Goal: Transaction & Acquisition: Purchase product/service

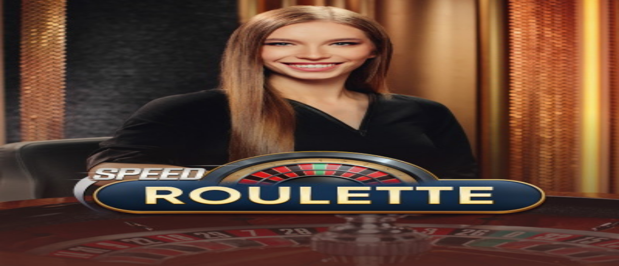
type input "**********"
click at [63, 40] on button "Log in" at bounding box center [50, 35] width 25 height 10
click at [26, 196] on span "Log In" at bounding box center [17, 199] width 18 height 7
type input "**********"
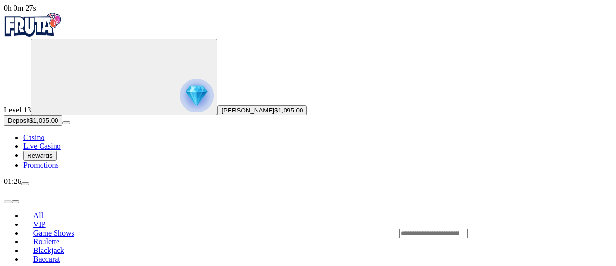
click at [274, 114] on span "$1,095.00" at bounding box center [288, 110] width 29 height 7
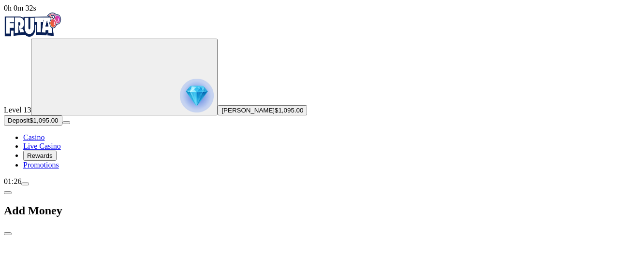
click at [25, 184] on span "menu icon" at bounding box center [25, 184] width 0 height 0
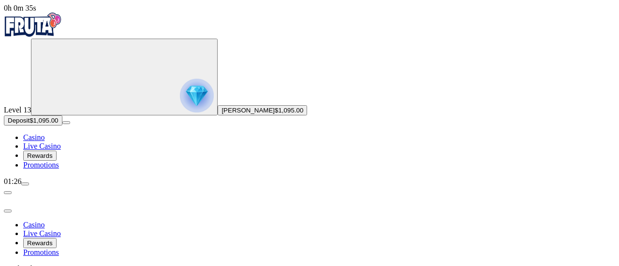
click at [8, 211] on span "close icon" at bounding box center [8, 211] width 0 height 0
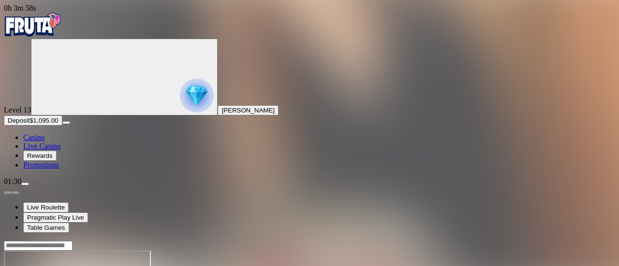
click at [62, 33] on img "Primary" at bounding box center [33, 25] width 58 height 24
click at [62, 37] on img "Primary" at bounding box center [33, 25] width 58 height 24
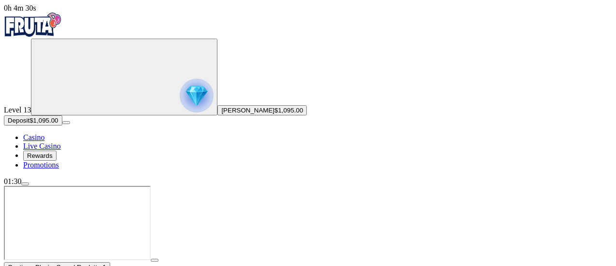
scroll to position [242, 0]
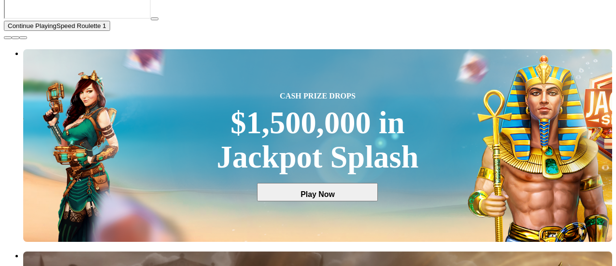
click at [8, 38] on span "close icon" at bounding box center [8, 38] width 0 height 0
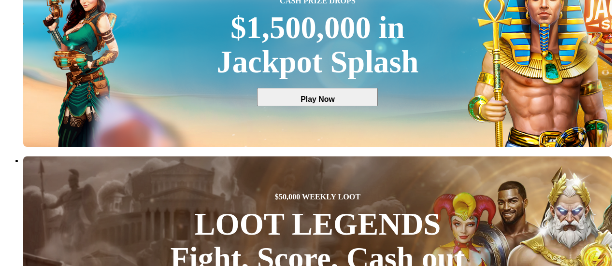
scroll to position [0, 0]
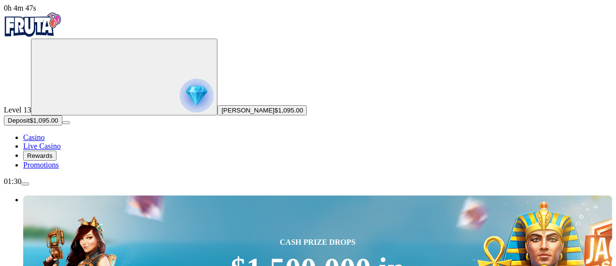
click at [25, 184] on span "menu icon" at bounding box center [25, 184] width 0 height 0
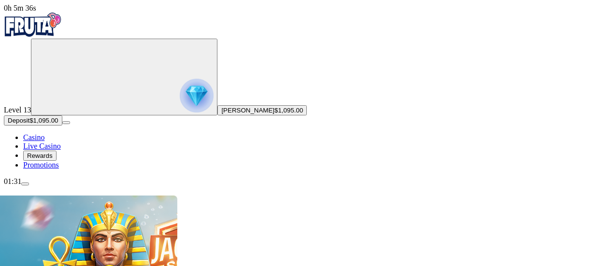
scroll to position [242, 0]
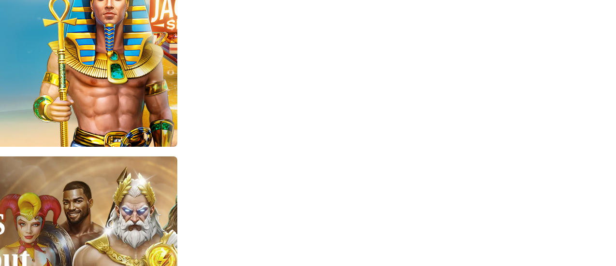
type input "****"
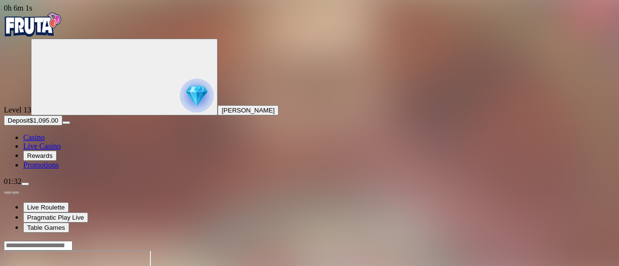
click at [25, 184] on span "menu icon" at bounding box center [25, 184] width 0 height 0
click at [300, 241] on header at bounding box center [309, 246] width 611 height 10
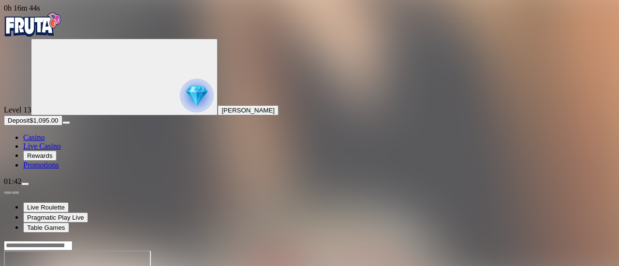
click at [376, 241] on header at bounding box center [309, 246] width 611 height 10
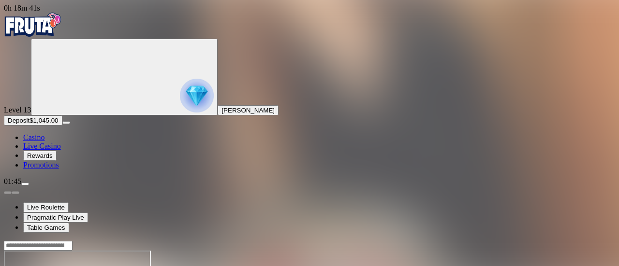
click at [324, 241] on header at bounding box center [309, 246] width 611 height 10
click at [317, 241] on header at bounding box center [309, 246] width 611 height 10
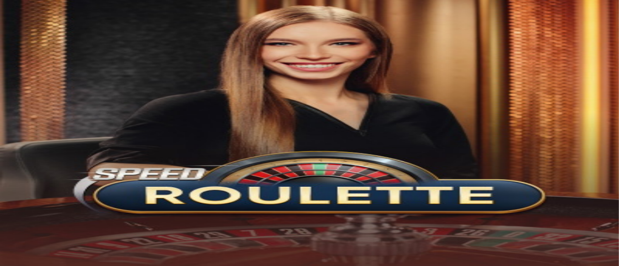
click at [50, 37] on img "Primary" at bounding box center [33, 25] width 58 height 24
